Goal: Understand site structure: Understand site structure

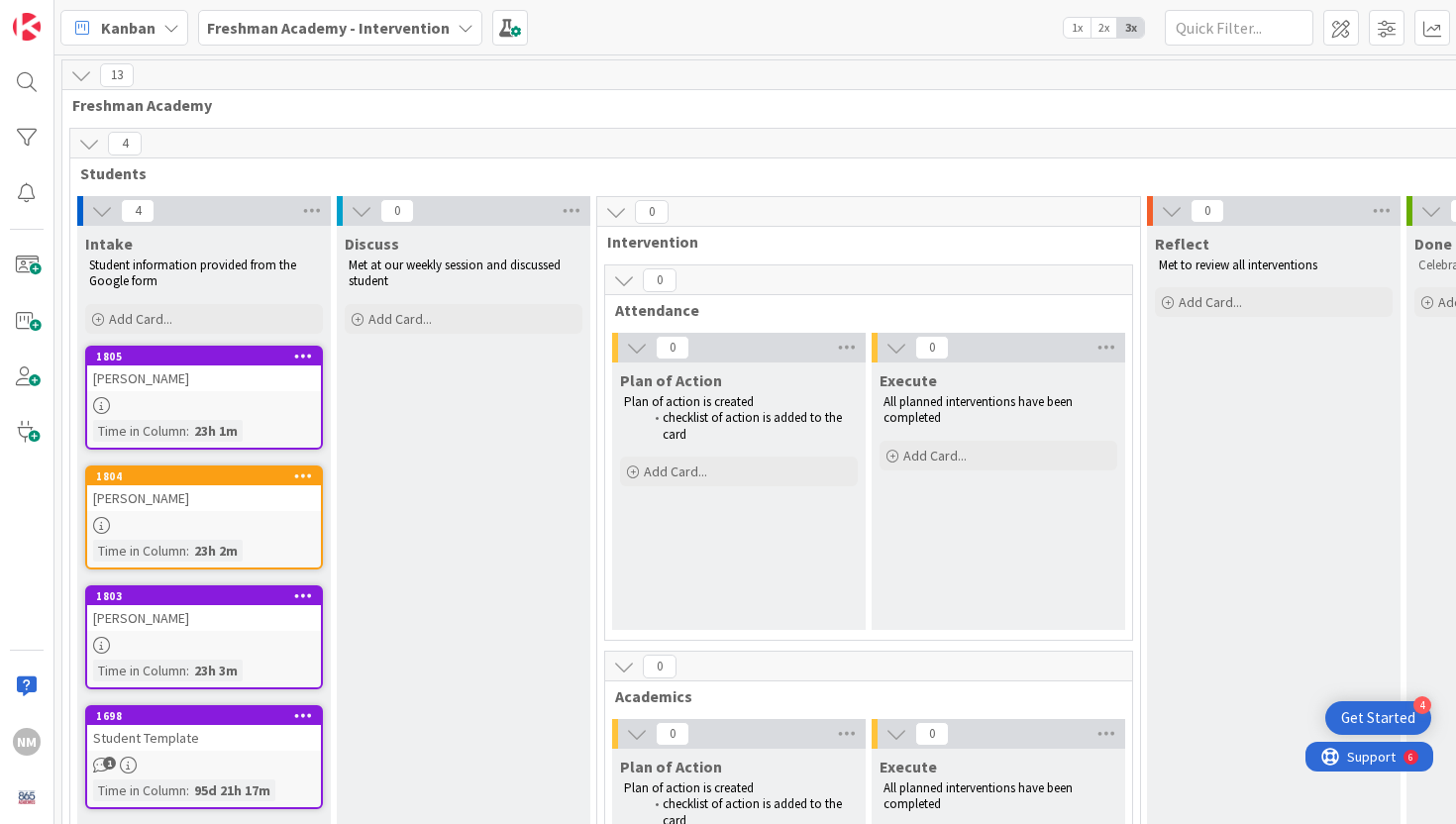
click at [441, 26] on b "Freshman Academy - Intervention" at bounding box center [328, 28] width 243 height 20
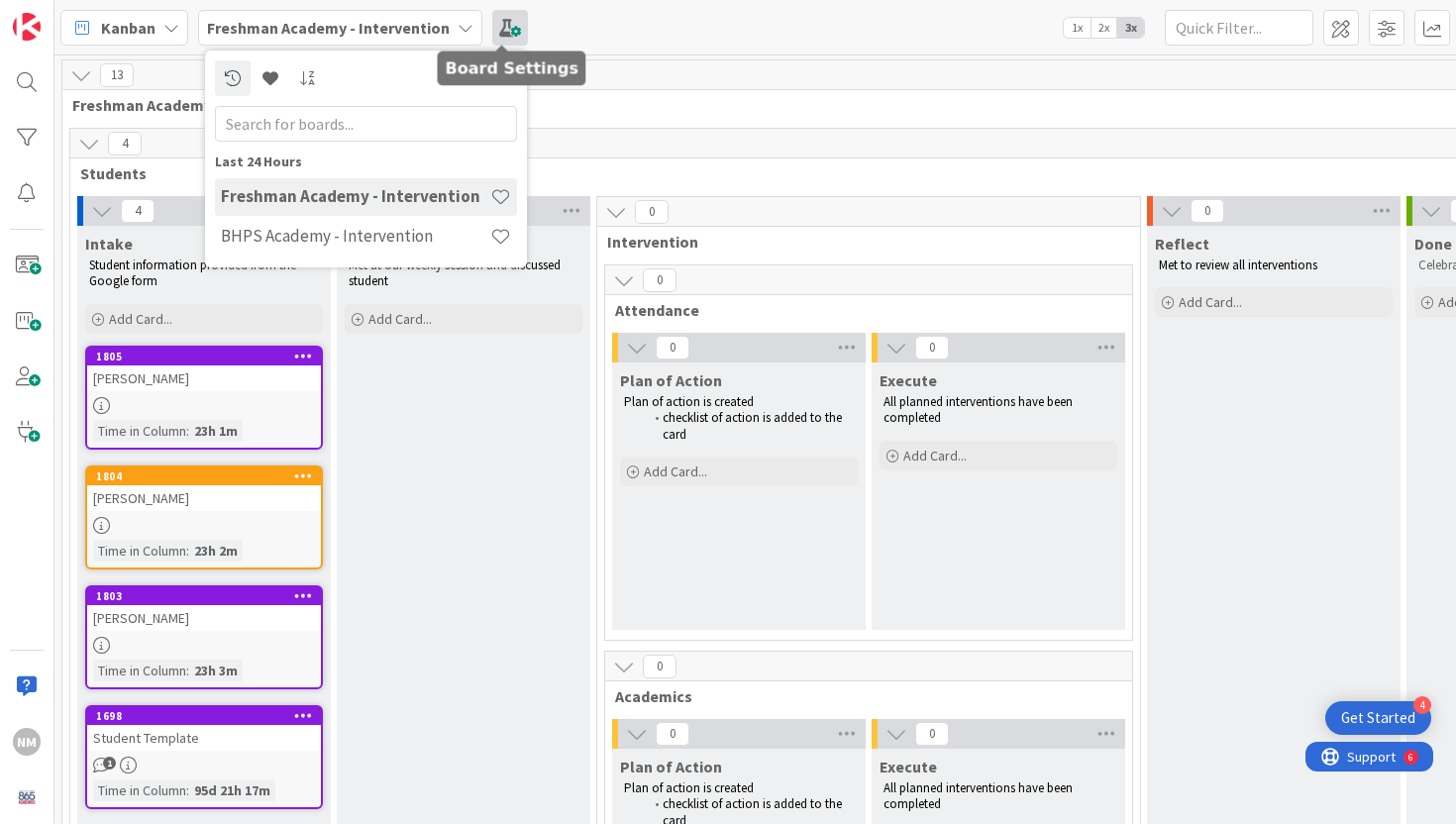
click at [508, 25] on span at bounding box center [510, 28] width 36 height 36
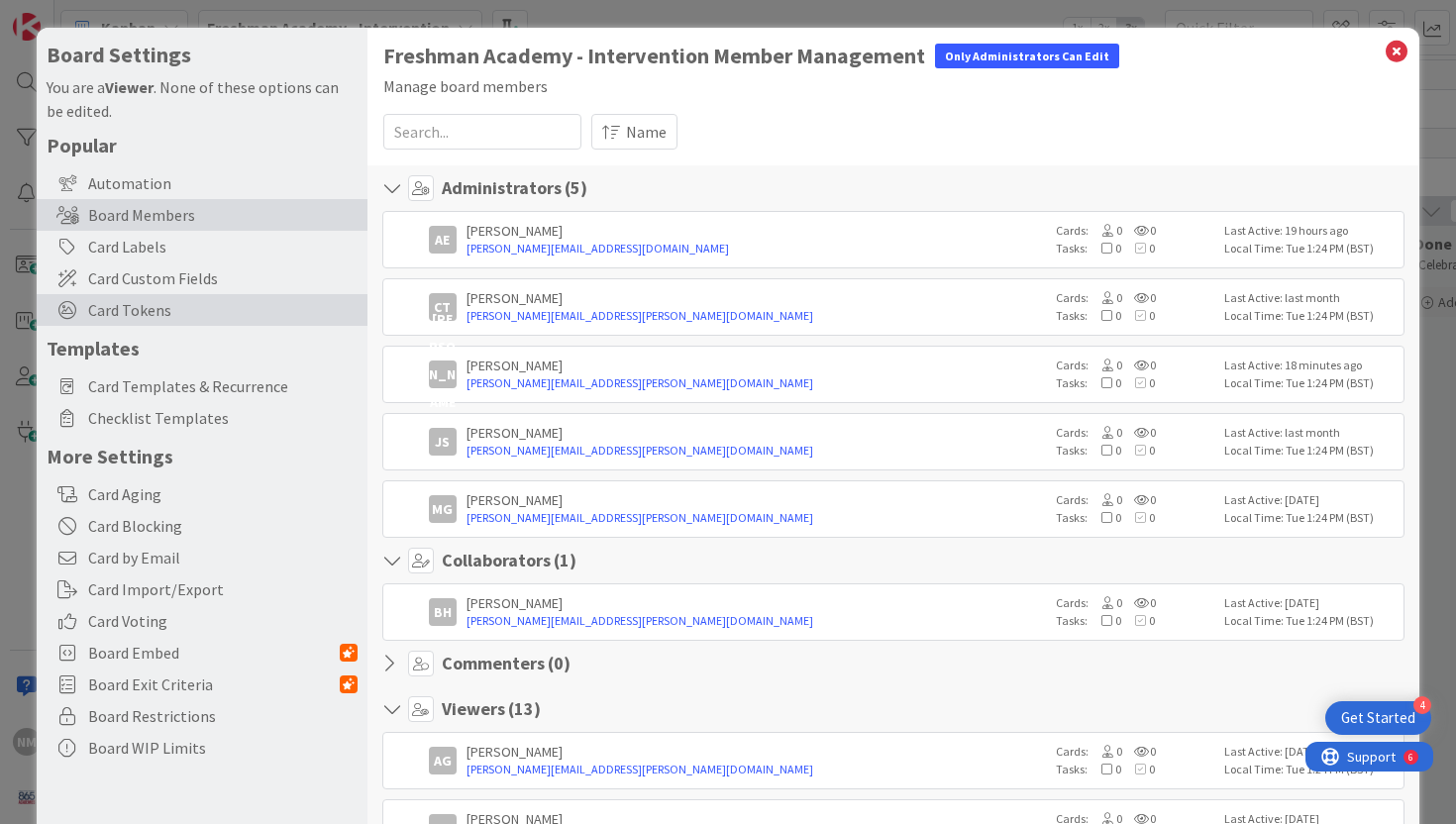
click at [177, 306] on span "Card Tokens" at bounding box center [222, 310] width 269 height 24
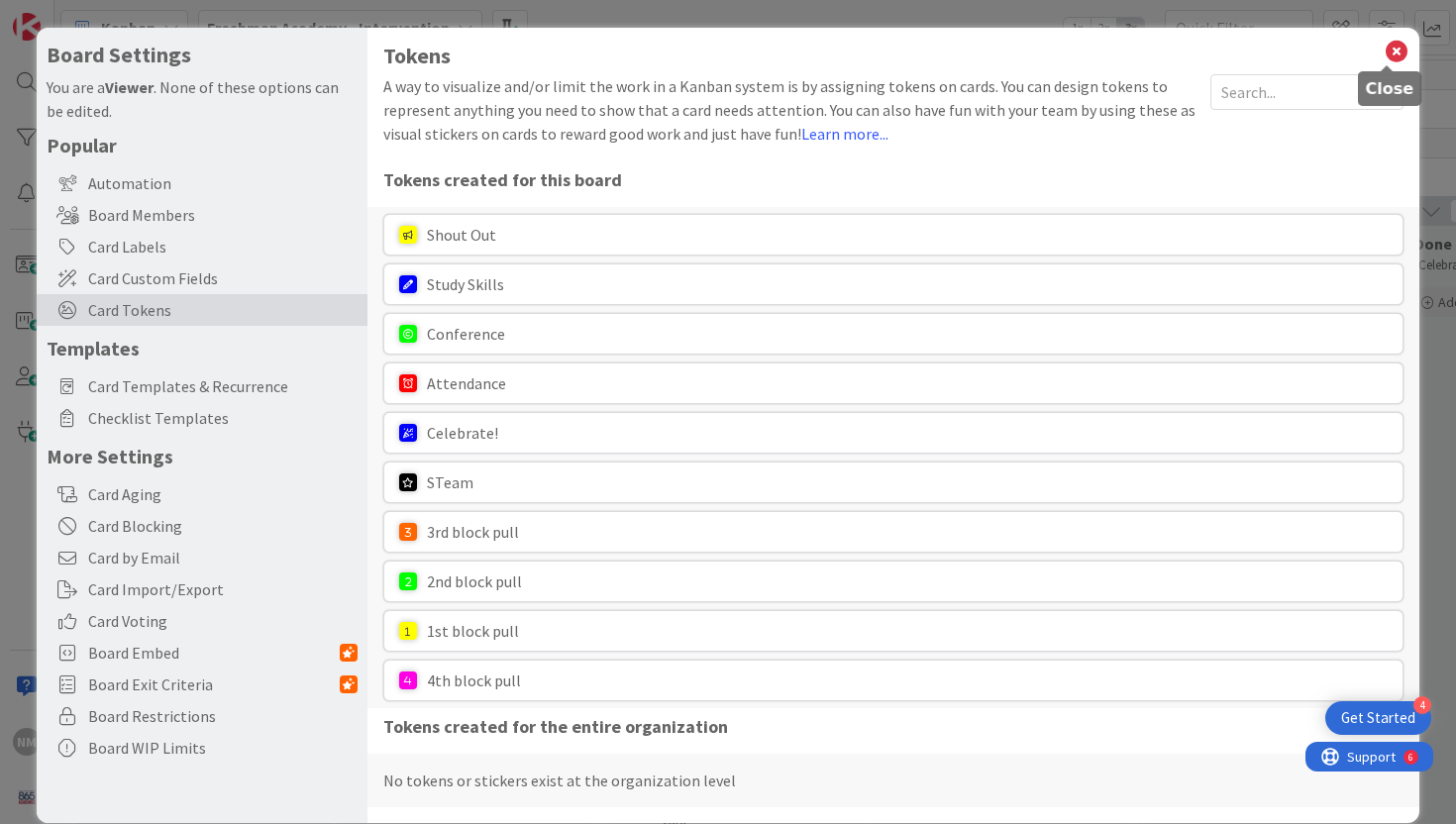
click at [1384, 52] on icon at bounding box center [1397, 52] width 26 height 28
